Goal: Transaction & Acquisition: Download file/media

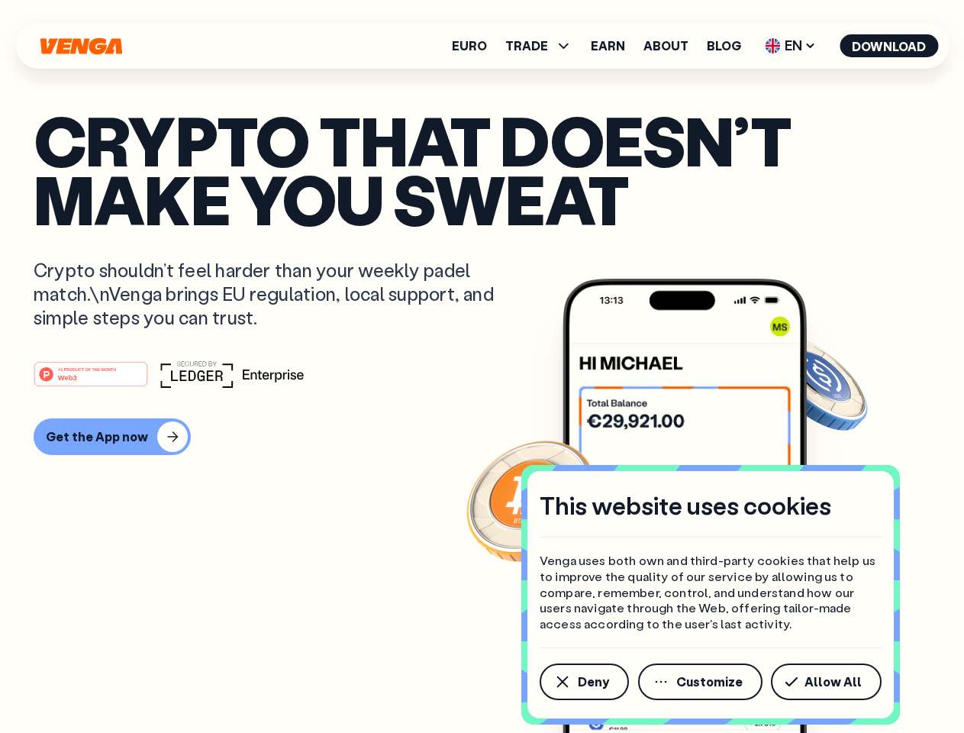
click at [482, 366] on div "#1 PRODUCT OF THE MONTH Web3" at bounding box center [482, 373] width 897 height 27
click at [583, 682] on span "Deny" at bounding box center [593, 682] width 31 height 12
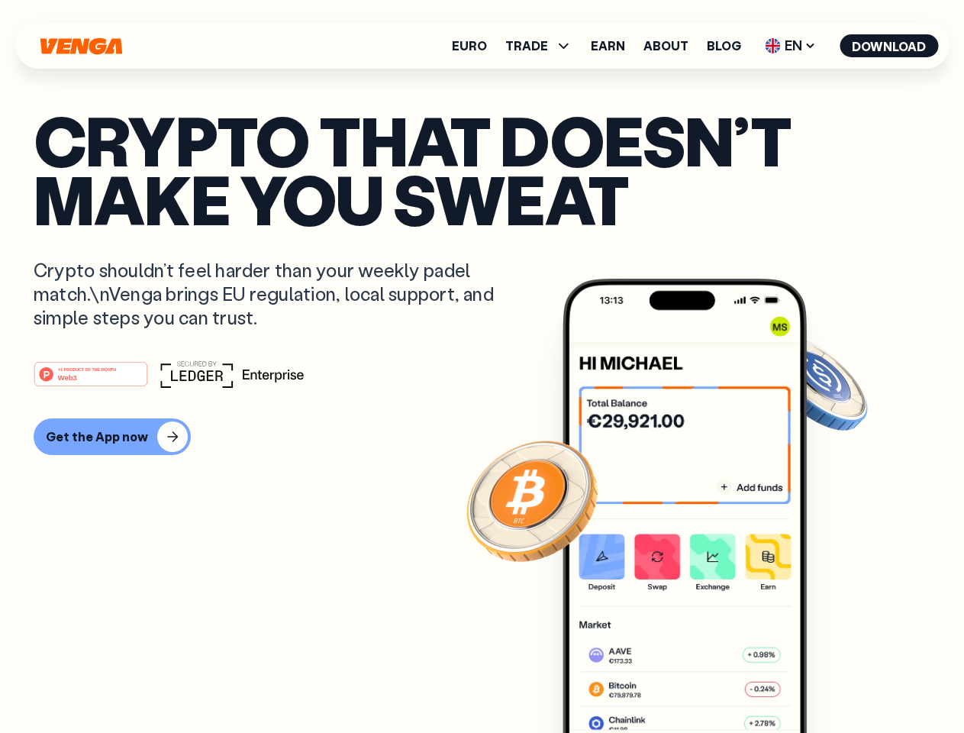
click at [702, 682] on img at bounding box center [685, 534] width 244 height 511
click at [829, 682] on article "Crypto that doesn’t make you sweat Crypto shouldn’t feel harder than your weekl…" at bounding box center [482, 397] width 897 height 573
click at [544, 46] on span "TRADE" at bounding box center [526, 46] width 43 height 12
click at [791, 46] on span "EN" at bounding box center [791, 46] width 62 height 24
click at [889, 46] on button "Download" at bounding box center [889, 45] width 98 height 23
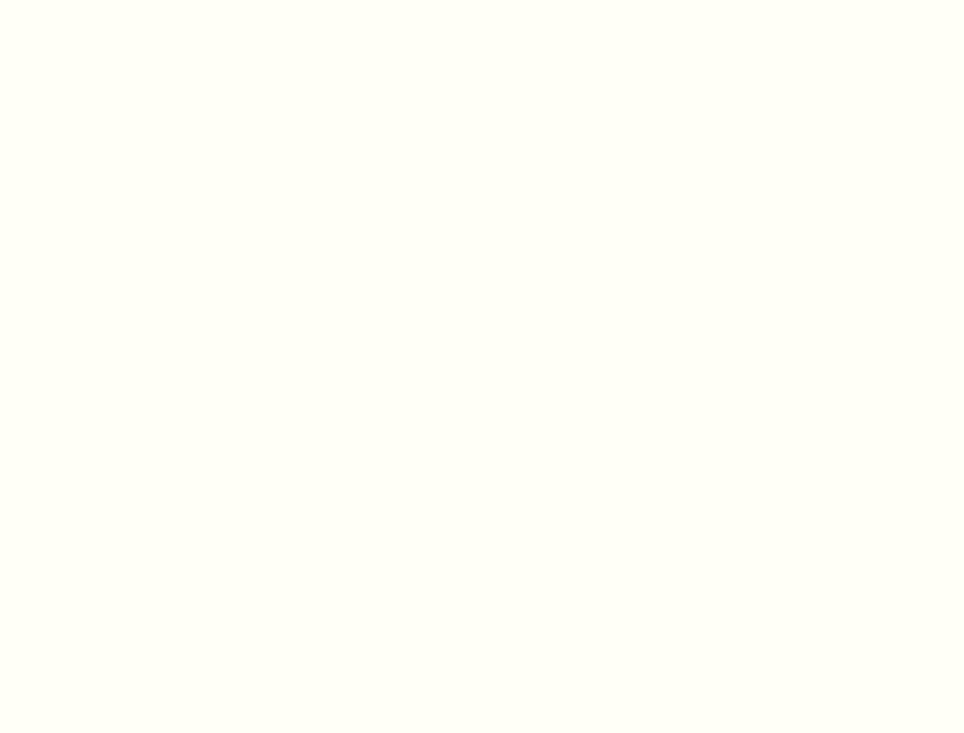
click at [482, 0] on html "This website uses cookies Venga uses both own and third-party cookies that help…" at bounding box center [482, 0] width 964 height 0
click at [110, 0] on html "This website uses cookies Venga uses both own and third-party cookies that help…" at bounding box center [482, 0] width 964 height 0
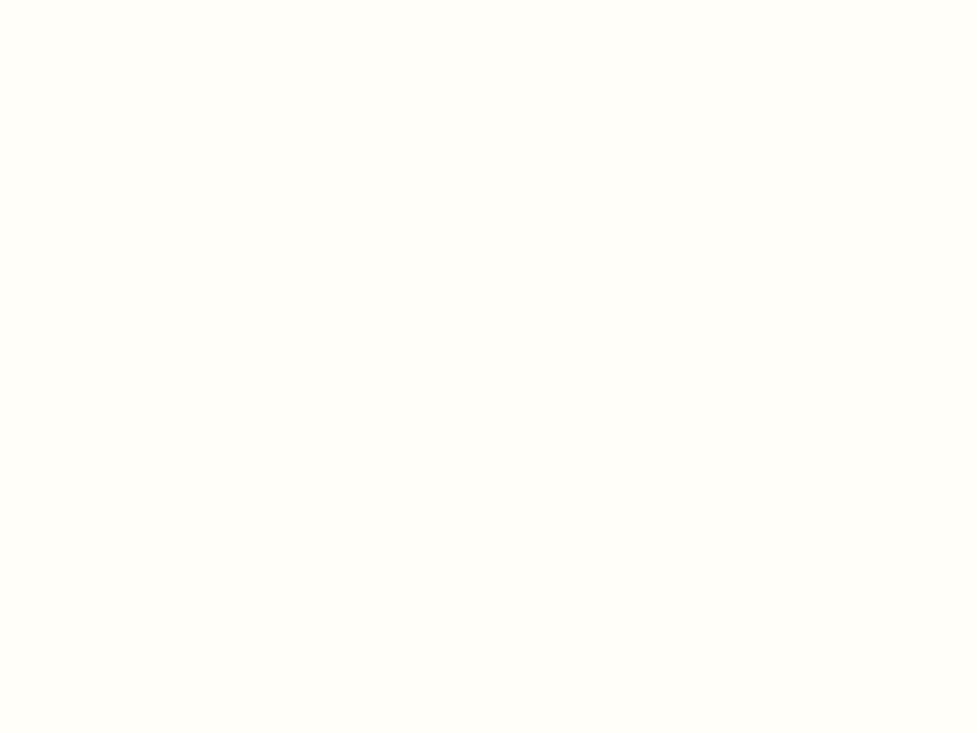
click at [93, 0] on html "This website uses cookies Venga uses both own and third-party cookies that help…" at bounding box center [488, 0] width 977 height 0
